Goal: Information Seeking & Learning: Learn about a topic

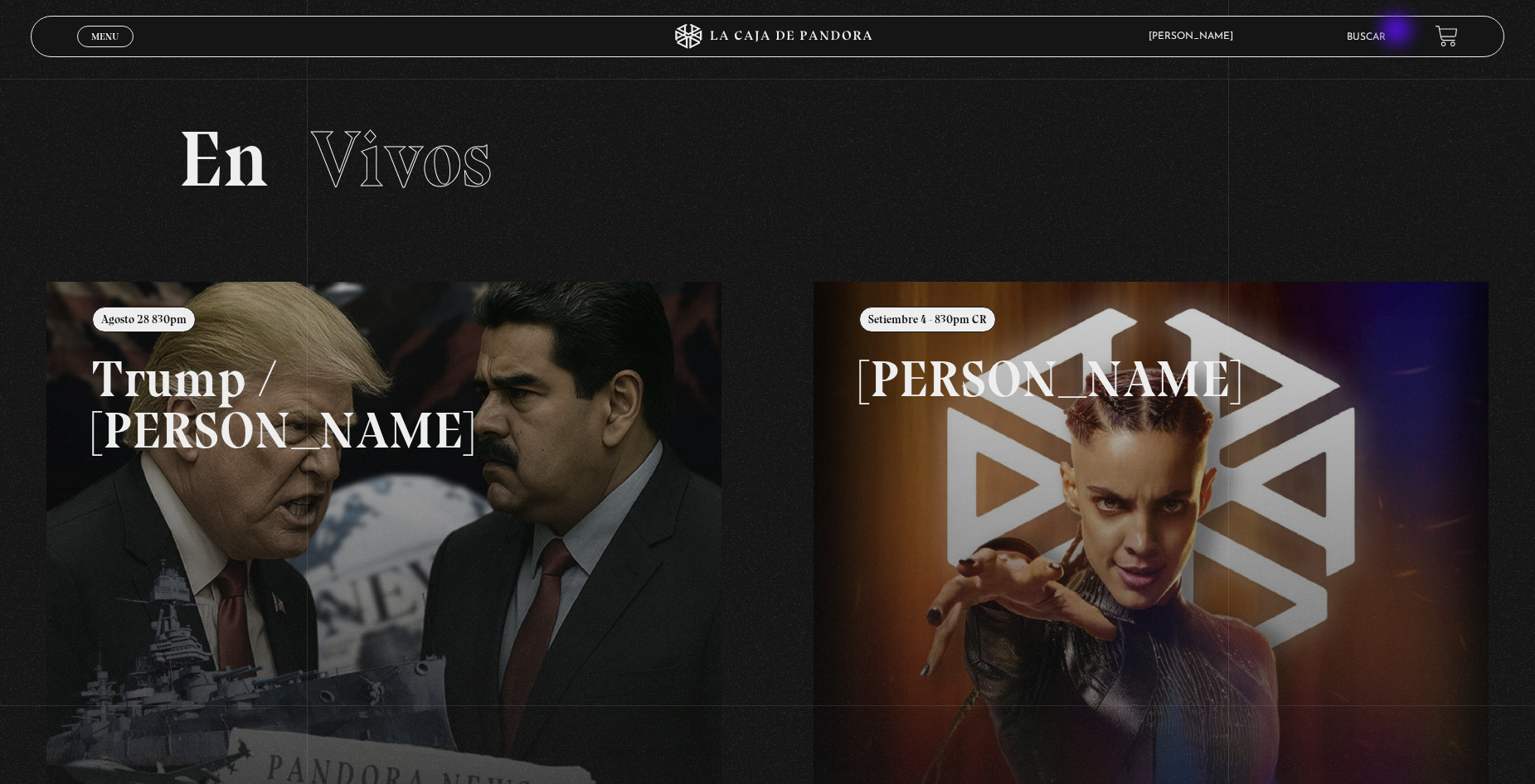
click at [1386, 37] on link "Buscar" at bounding box center [1366, 36] width 39 height 10
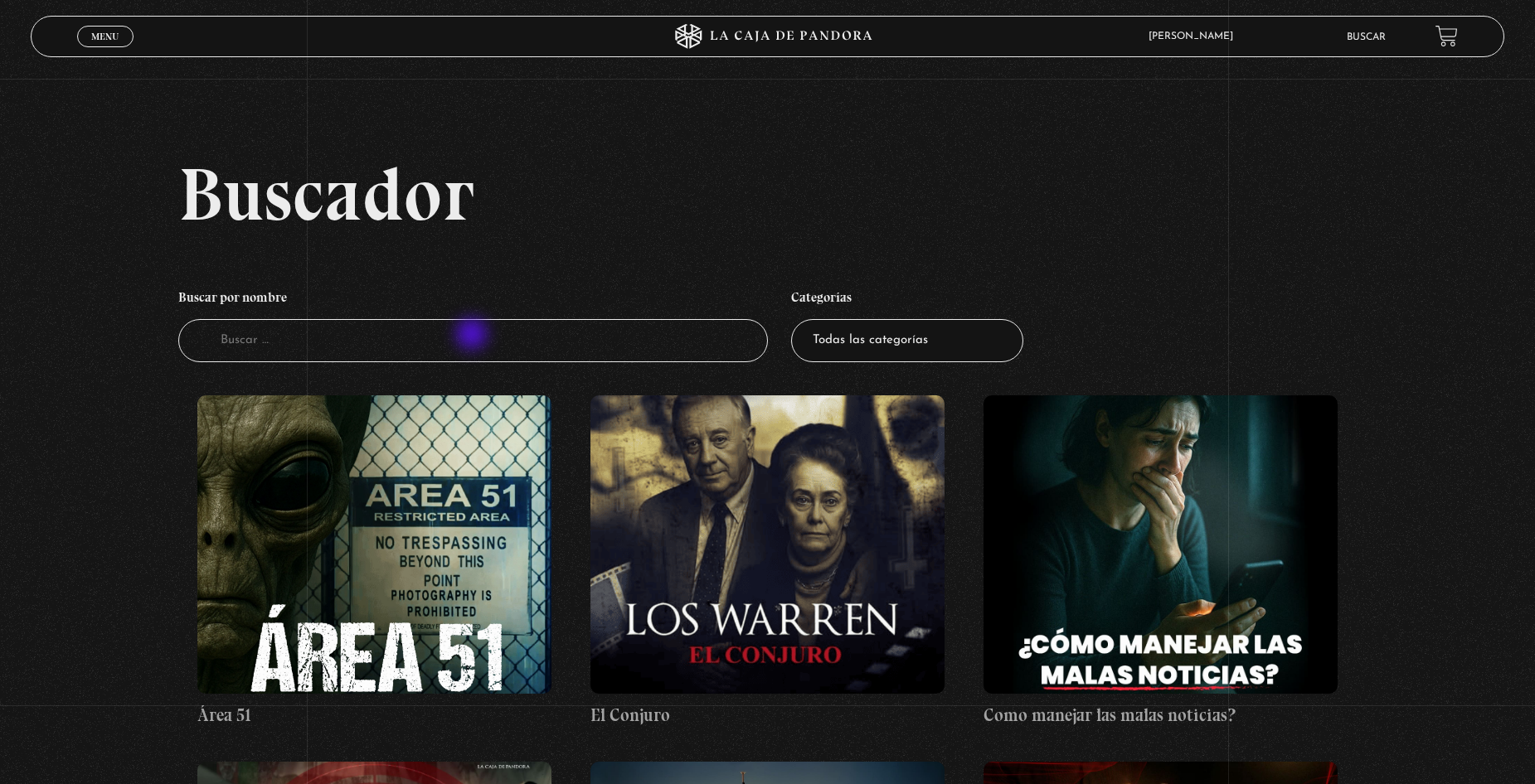
click at [473, 336] on input "Buscador" at bounding box center [472, 341] width 590 height 44
type input "pactos en los suenos]"
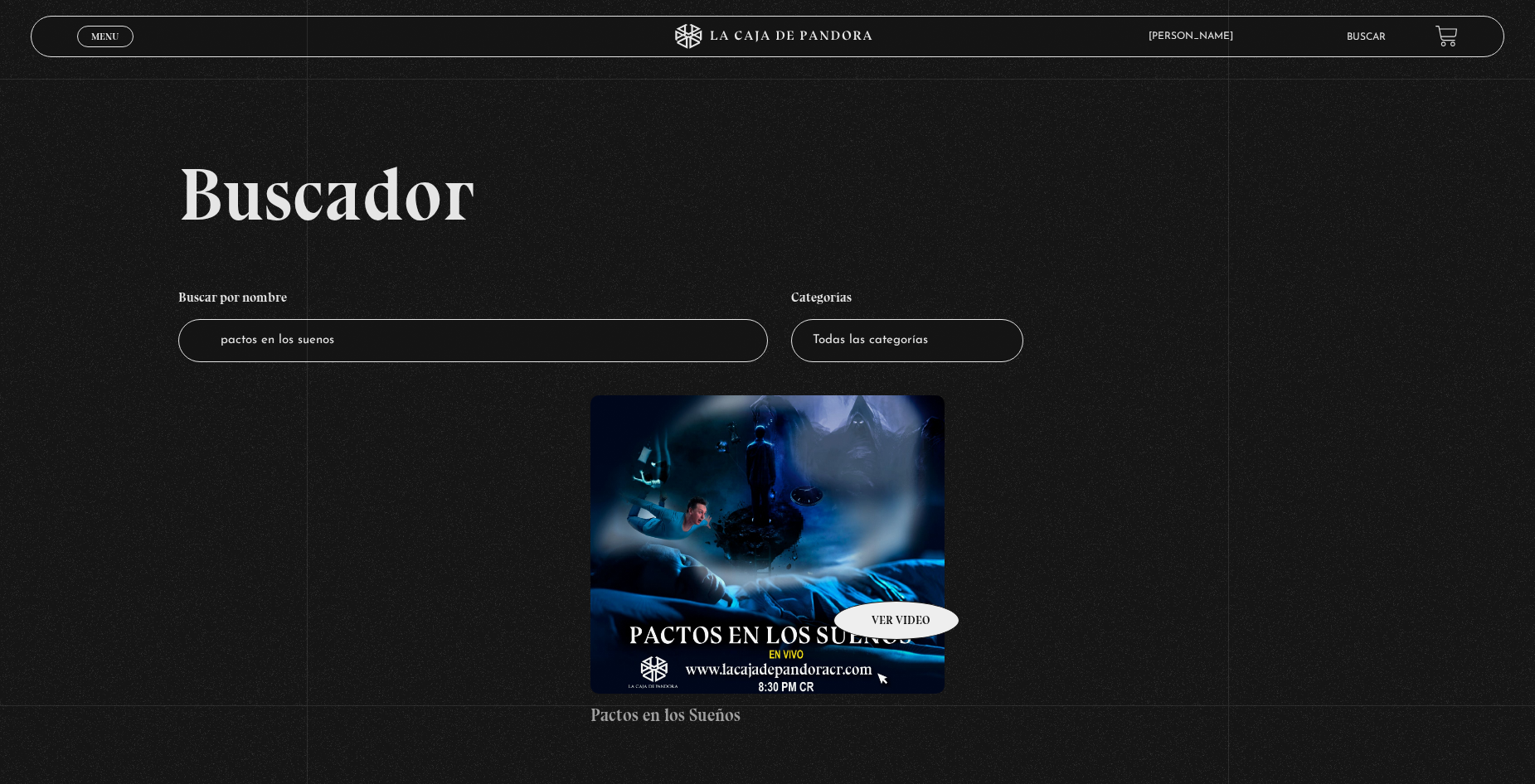
click at [873, 578] on figure at bounding box center [767, 545] width 353 height 299
